Goal: Information Seeking & Learning: Learn about a topic

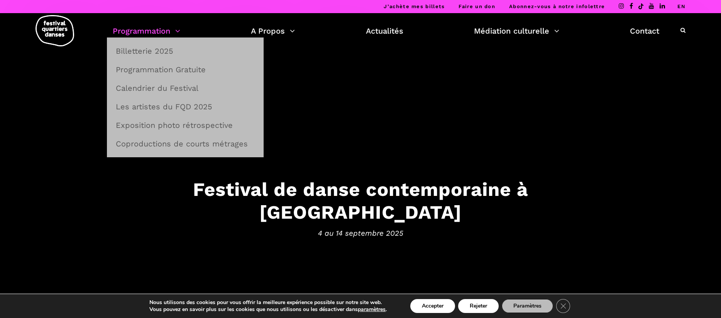
click at [179, 30] on link "Programmation" at bounding box center [147, 30] width 68 height 13
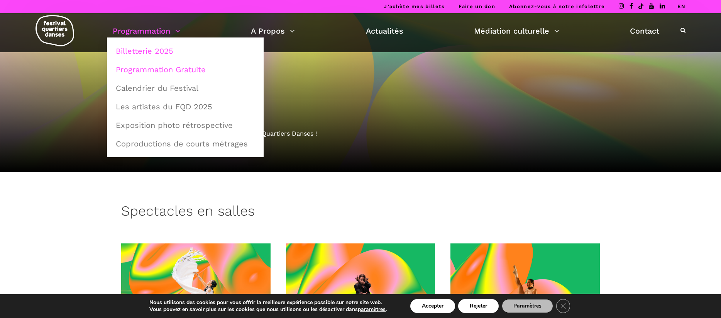
click at [142, 73] on link "Programmation Gratuite" at bounding box center [185, 70] width 148 height 18
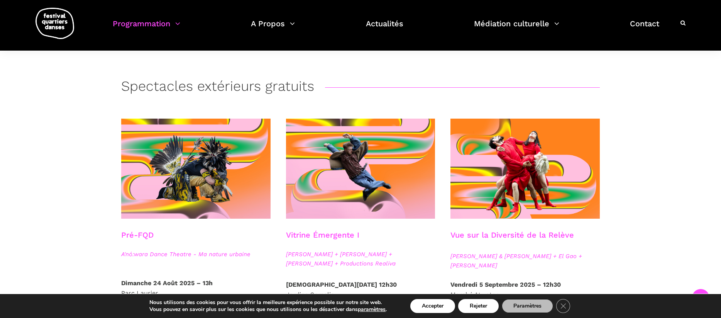
scroll to position [125, 0]
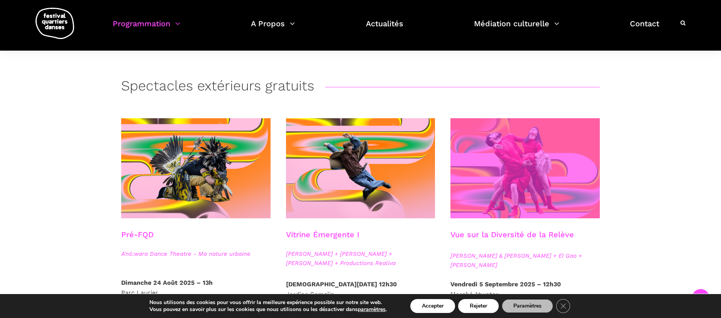
click at [513, 143] on span at bounding box center [525, 168] width 149 height 100
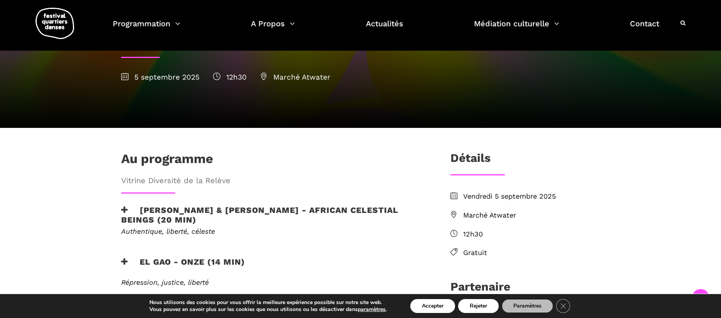
scroll to position [146, 0]
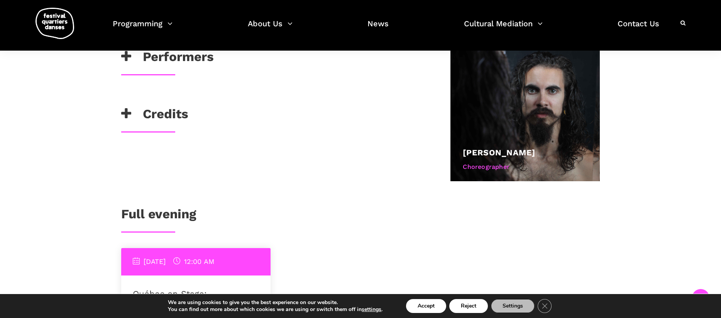
scroll to position [302, 0]
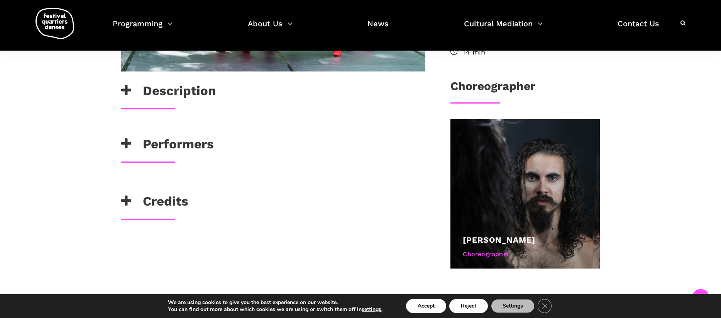
click at [161, 99] on h3 "Description" at bounding box center [168, 92] width 95 height 19
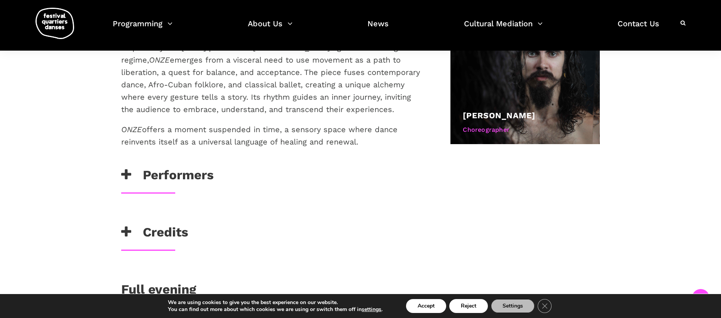
scroll to position [464, 0]
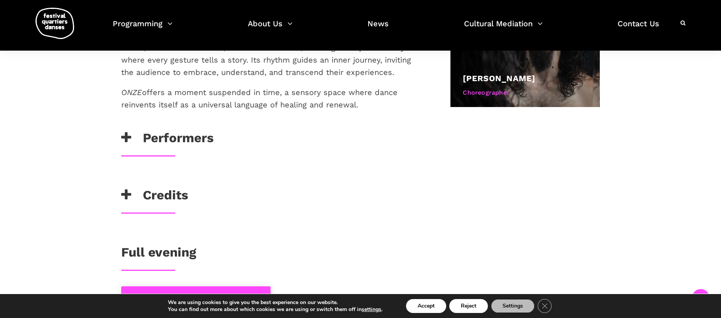
click at [169, 138] on h3 "Performers" at bounding box center [167, 139] width 93 height 19
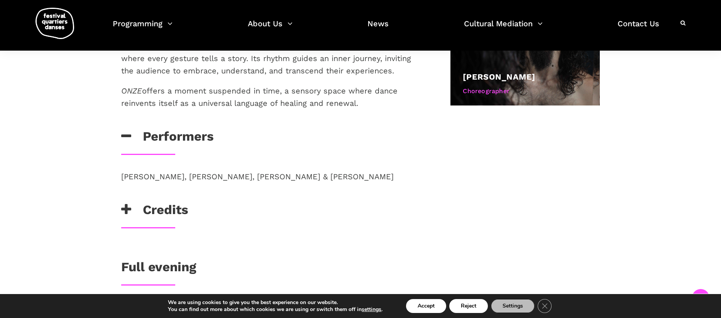
click at [178, 208] on h3 "Credits" at bounding box center [154, 211] width 67 height 19
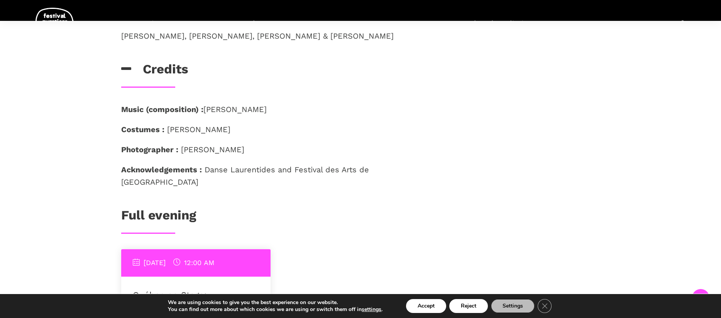
scroll to position [883, 0]
